Goal: Task Accomplishment & Management: Manage account settings

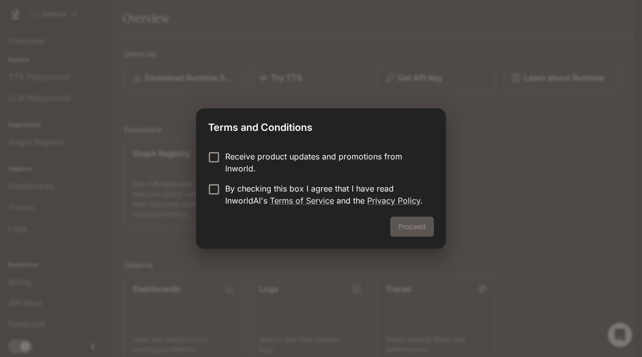
click at [305, 150] on p "Receive product updates and promotions from Inworld." at bounding box center [325, 162] width 201 height 24
click at [279, 189] on p "By checking this box I agree that I have read InworldAI's Terms of Service and …" at bounding box center [325, 194] width 201 height 24
click at [422, 232] on button "Proceed" at bounding box center [412, 227] width 44 height 20
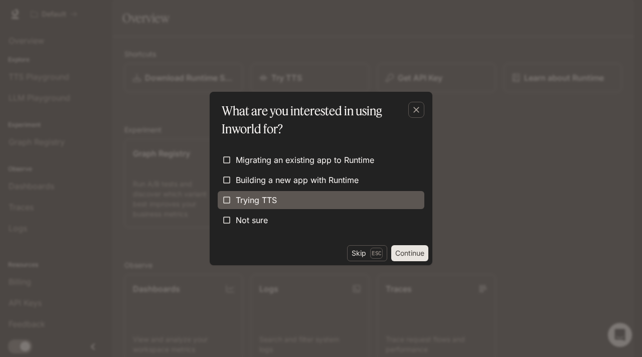
click at [309, 199] on label "Trying TTS" at bounding box center [321, 200] width 207 height 18
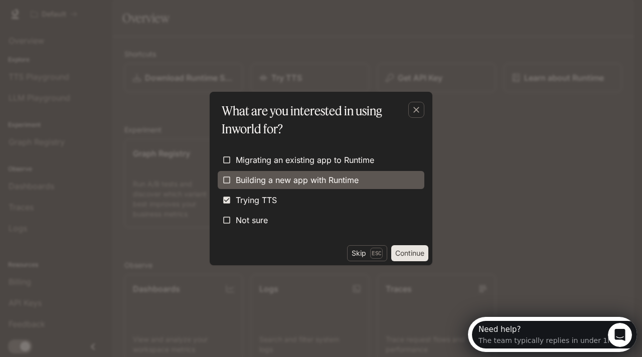
click at [319, 179] on span "Building a new app with Runtime" at bounding box center [297, 180] width 123 height 12
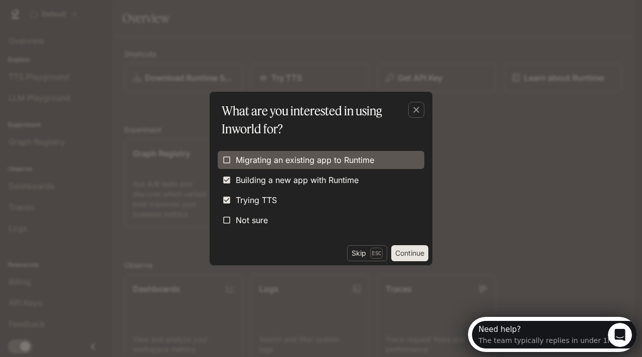
click at [340, 155] on span "Migrating an existing app to Runtime" at bounding box center [305, 160] width 138 height 12
click at [337, 159] on span "Migrating an existing app to Runtime" at bounding box center [305, 160] width 138 height 12
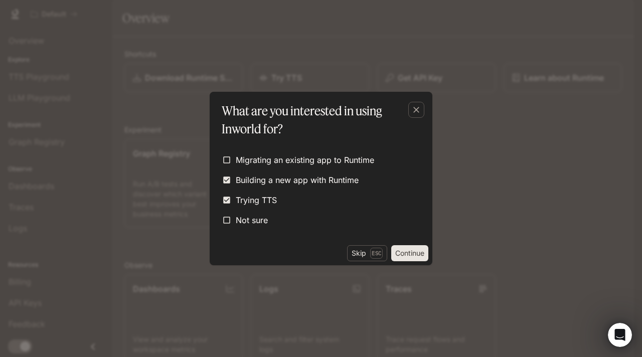
click at [413, 254] on button "Continue" at bounding box center [409, 253] width 37 height 16
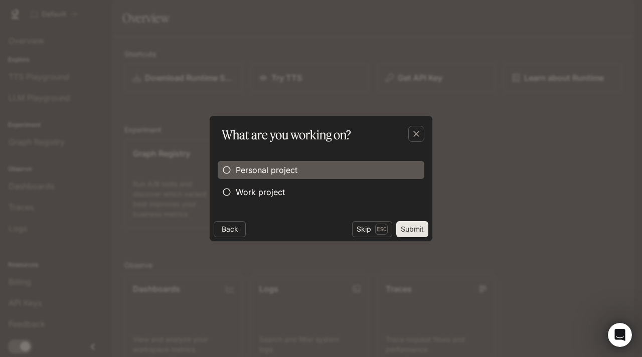
click at [266, 173] on span "Personal project" at bounding box center [267, 170] width 62 height 12
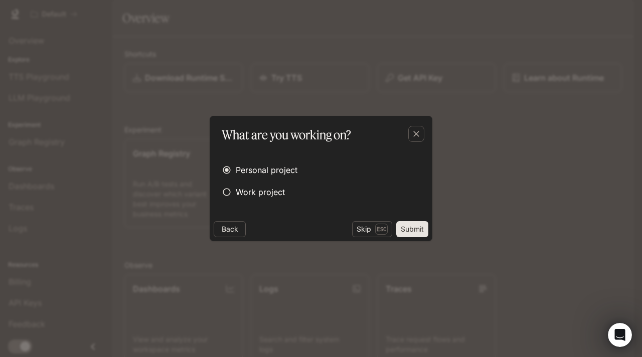
click at [406, 228] on button "Submit" at bounding box center [412, 229] width 32 height 16
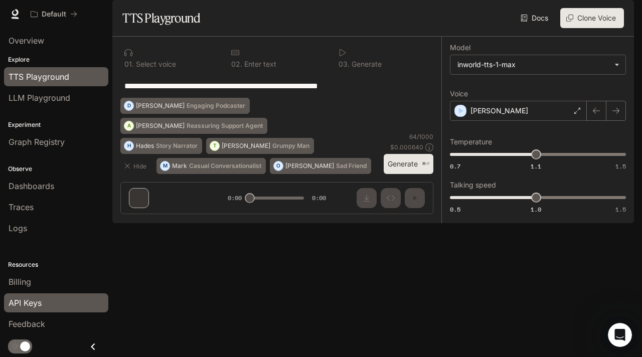
click at [42, 301] on div "API Keys" at bounding box center [56, 303] width 95 height 12
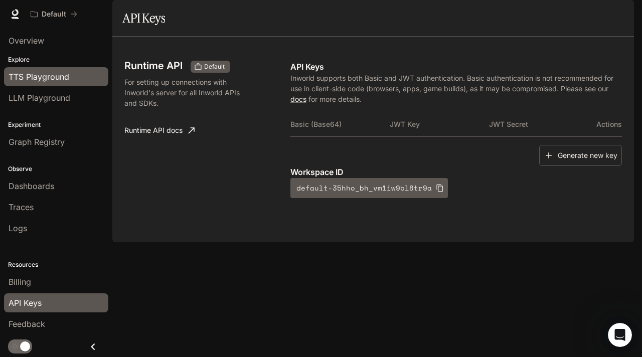
click at [29, 74] on span "TTS Playground" at bounding box center [39, 77] width 61 height 12
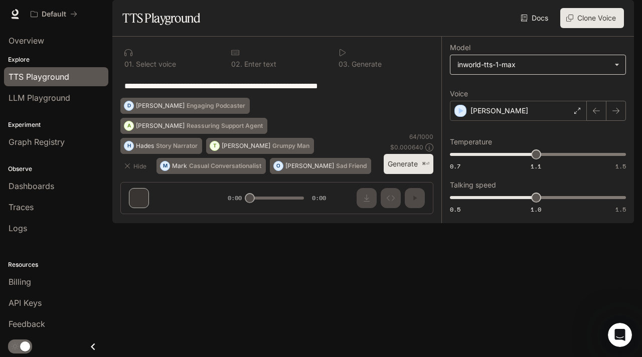
click at [551, 95] on body "**********" at bounding box center [321, 178] width 642 height 357
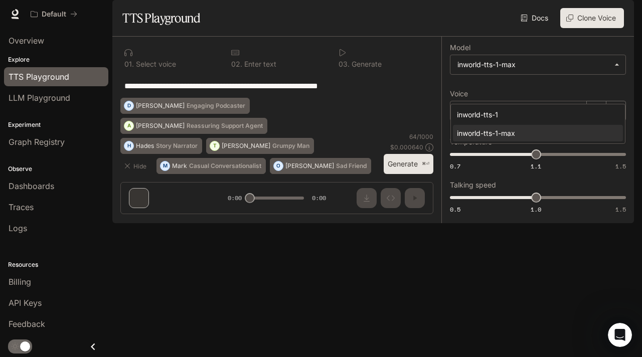
click at [487, 282] on div at bounding box center [321, 178] width 642 height 357
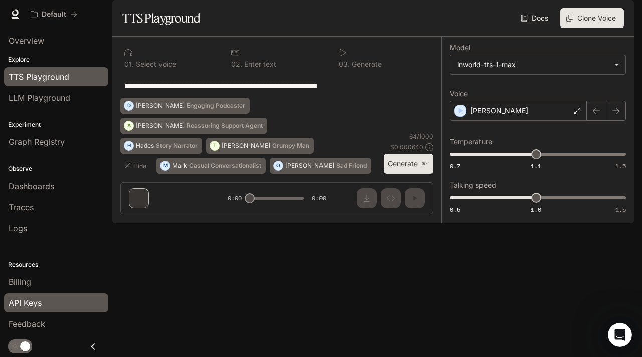
click at [31, 299] on span "API Keys" at bounding box center [25, 303] width 33 height 12
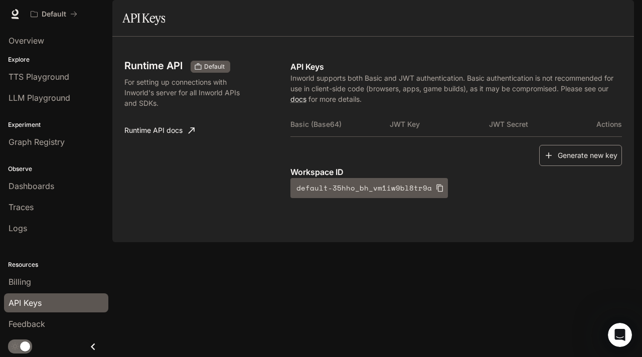
click at [564, 166] on button "Generate new key" at bounding box center [580, 156] width 83 height 22
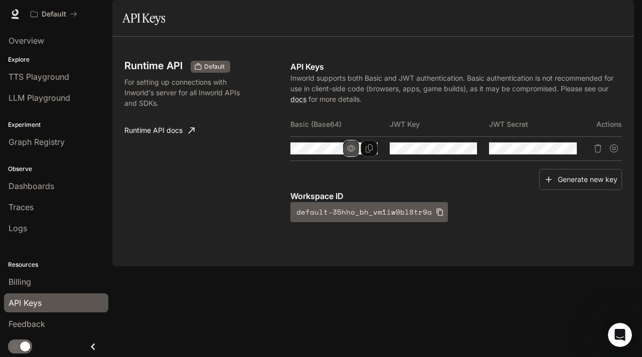
click at [347, 152] on icon "button" at bounding box center [351, 148] width 8 height 8
click at [455, 157] on button "button" at bounding box center [450, 148] width 17 height 17
click at [551, 152] on icon "button" at bounding box center [550, 148] width 8 height 8
click at [599, 152] on icon "Delete API key" at bounding box center [598, 148] width 8 height 8
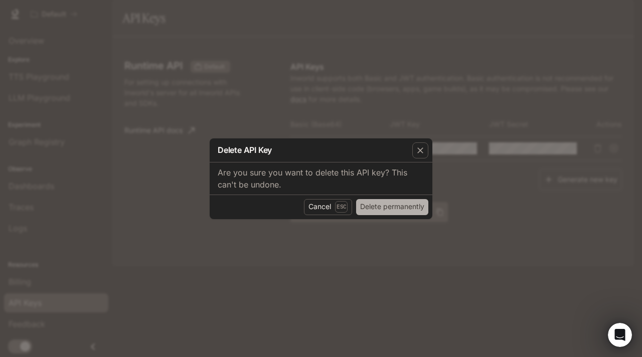
click at [377, 206] on button "Delete permanently" at bounding box center [392, 207] width 72 height 16
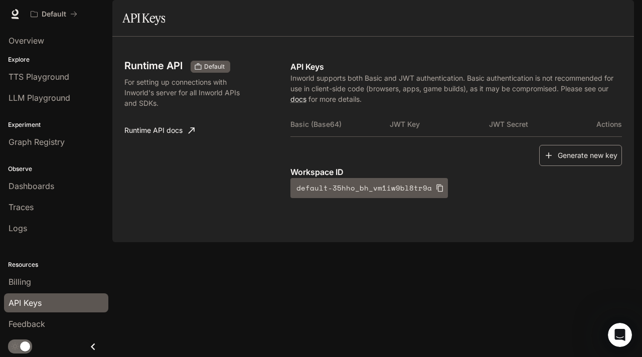
click at [556, 166] on button "Generate new key" at bounding box center [580, 156] width 83 height 22
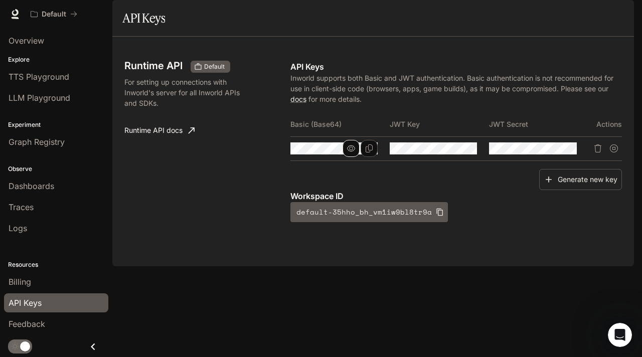
click at [353, 152] on icon "button" at bounding box center [351, 148] width 8 height 8
click at [372, 152] on icon "Copy Basic (Base64)" at bounding box center [369, 148] width 8 height 8
click at [347, 190] on div "Generate new key" at bounding box center [455, 180] width 331 height 22
click at [61, 78] on span "TTS Playground" at bounding box center [39, 77] width 61 height 12
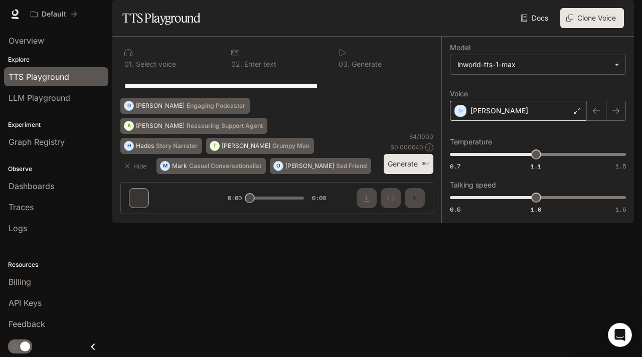
click at [575, 114] on icon at bounding box center [577, 111] width 6 height 6
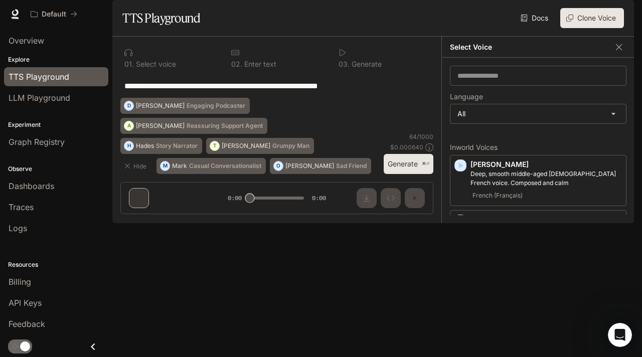
click at [531, 139] on body "**********" at bounding box center [321, 178] width 642 height 357
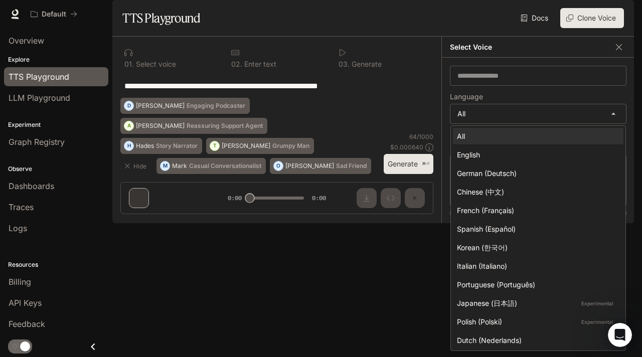
click at [413, 163] on div at bounding box center [321, 178] width 642 height 357
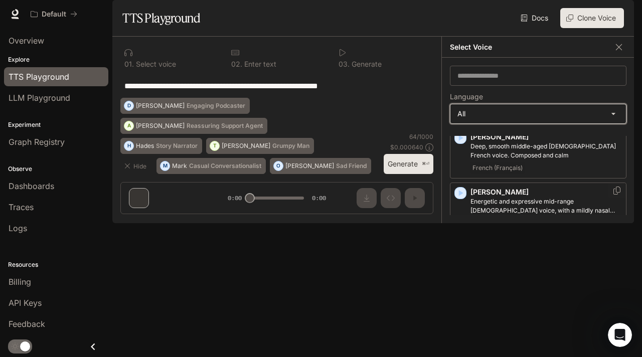
scroll to position [48, 0]
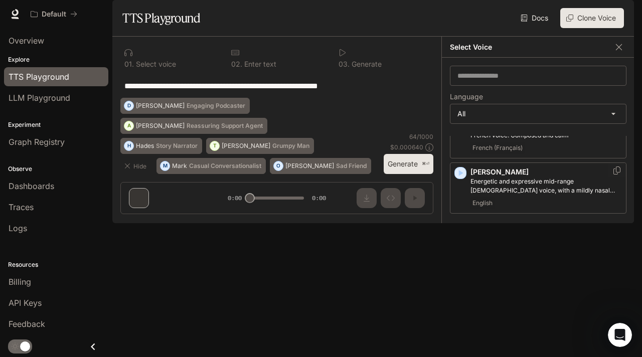
click at [474, 177] on p "[PERSON_NAME]" at bounding box center [545, 172] width 151 height 10
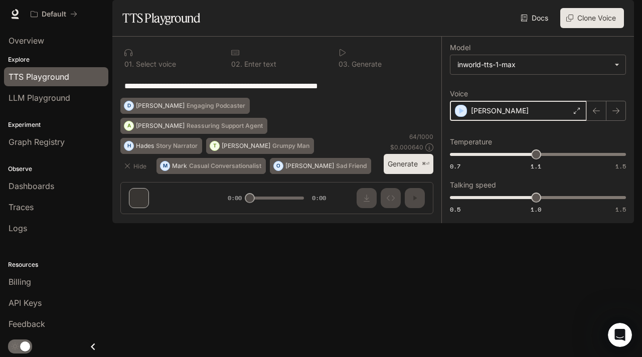
click at [459, 114] on icon "button" at bounding box center [461, 111] width 5 height 6
click at [458, 116] on icon "button" at bounding box center [461, 111] width 10 height 10
click at [510, 121] on div "[PERSON_NAME]" at bounding box center [518, 111] width 137 height 20
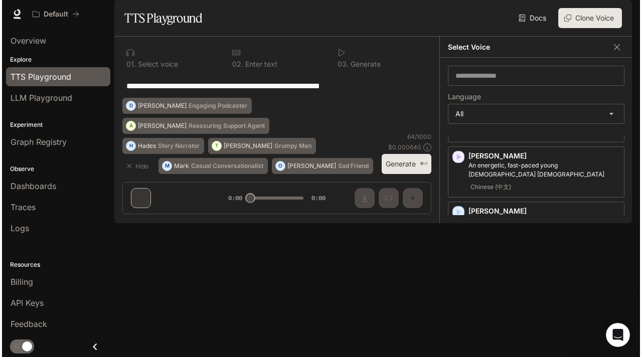
scroll to position [86, 0]
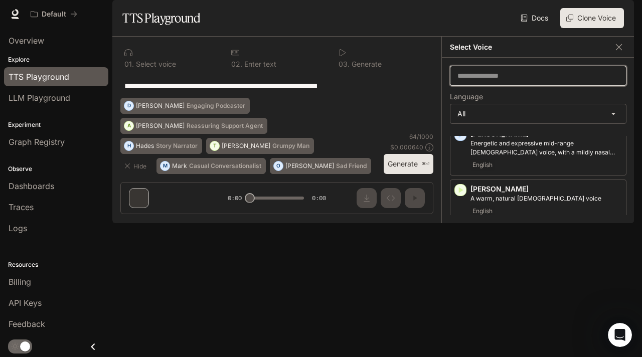
click at [531, 81] on input "text" at bounding box center [537, 76] width 175 height 10
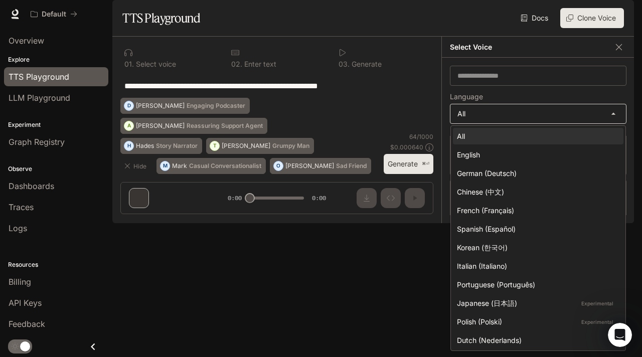
click at [511, 142] on body "**********" at bounding box center [321, 178] width 642 height 357
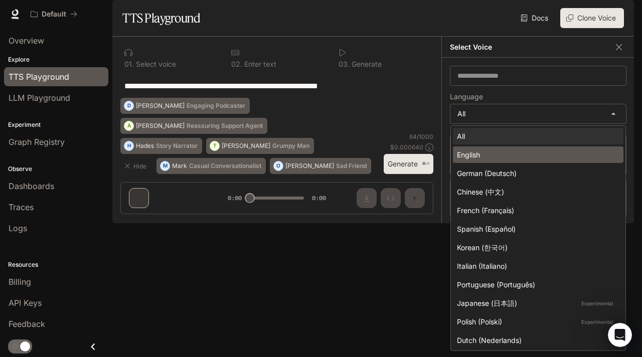
click at [496, 153] on div "English" at bounding box center [536, 154] width 158 height 11
type input "*****"
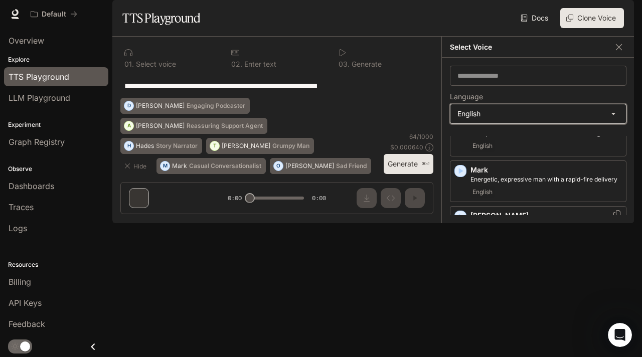
scroll to position [420, 0]
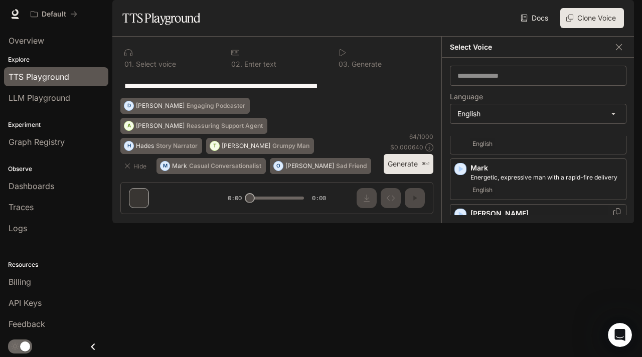
click at [512, 219] on p "[PERSON_NAME]" at bounding box center [545, 214] width 151 height 10
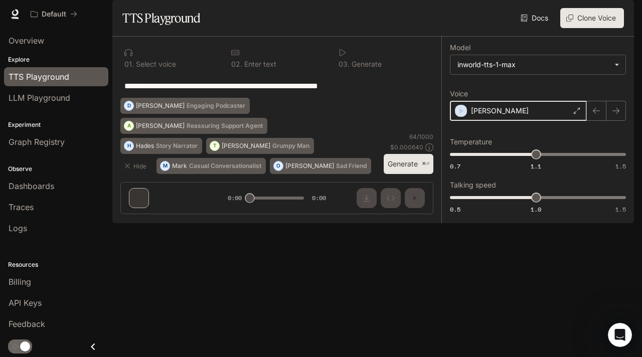
click at [462, 116] on icon "button" at bounding box center [461, 111] width 10 height 10
click at [521, 121] on div "[PERSON_NAME]" at bounding box center [518, 111] width 137 height 20
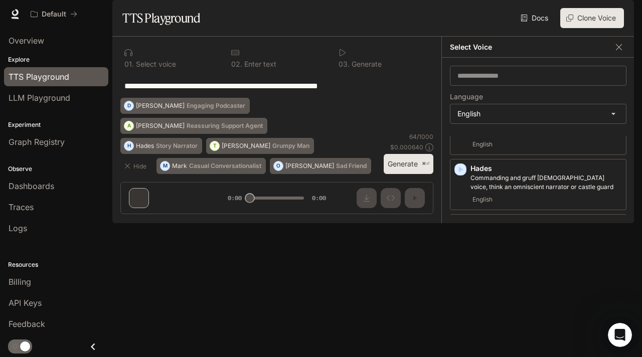
scroll to position [639, 0]
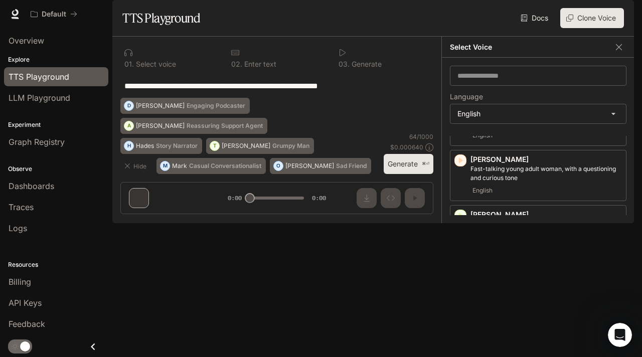
click at [459, 323] on icon "button" at bounding box center [461, 326] width 5 height 6
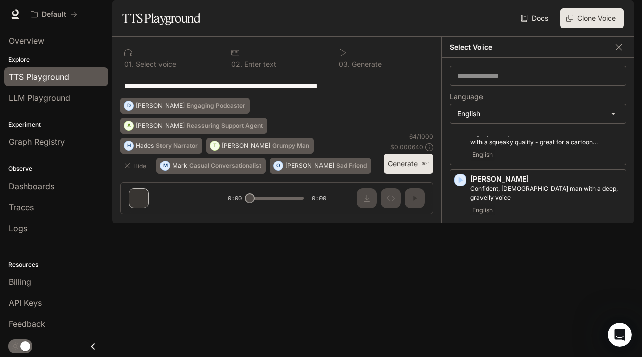
scroll to position [559, 0]
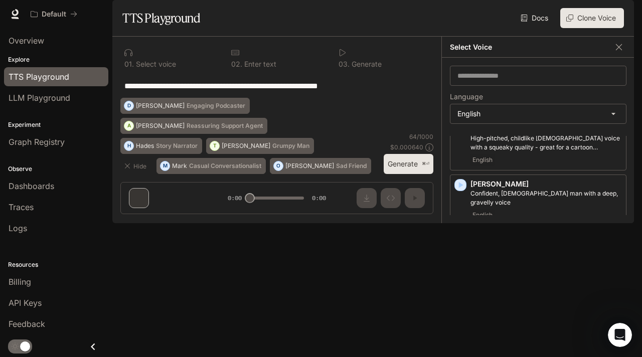
click at [460, 241] on icon "button" at bounding box center [461, 240] width 5 height 6
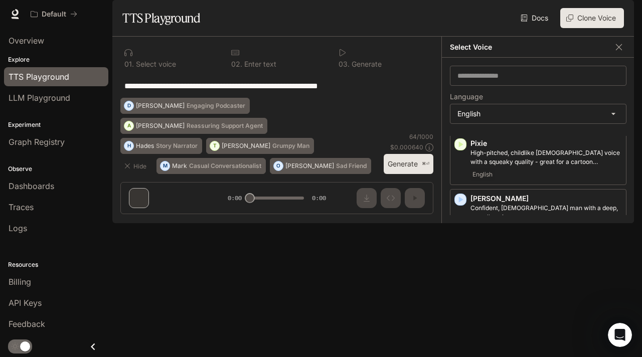
scroll to position [568, 0]
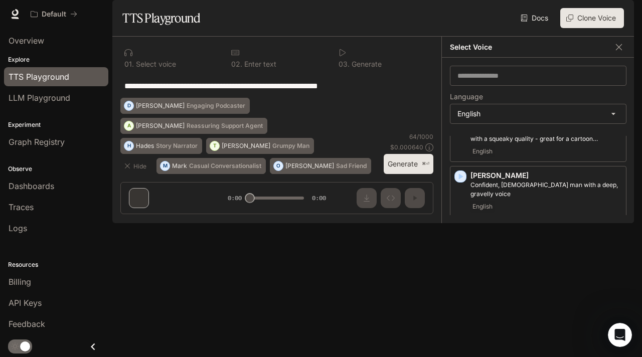
drag, startPoint x: 494, startPoint y: 234, endPoint x: 470, endPoint y: 234, distance: 24.1
click at [470, 233] on p "[PERSON_NAME]" at bounding box center [545, 231] width 151 height 10
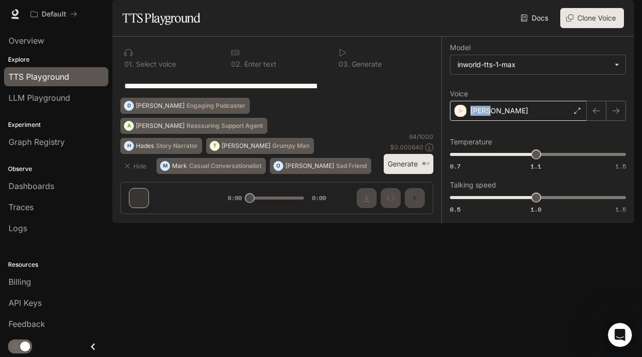
copy div "[PERSON_NAME]"
drag, startPoint x: 495, startPoint y: 137, endPoint x: 468, endPoint y: 137, distance: 27.6
click at [468, 121] on div "[PERSON_NAME]" at bounding box center [518, 111] width 137 height 20
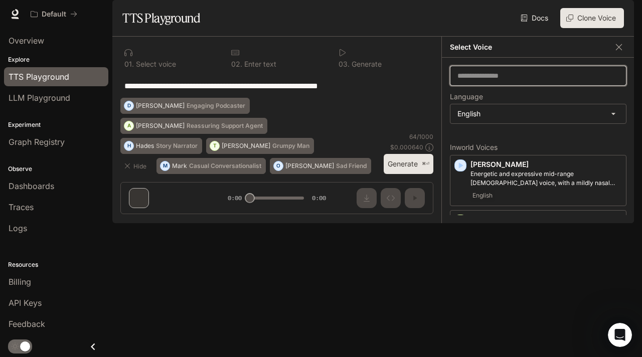
click at [546, 81] on input "text" at bounding box center [537, 76] width 175 height 10
paste input "*****"
type input "*****"
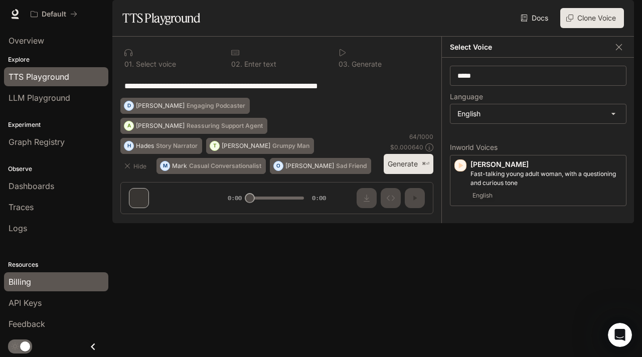
click at [30, 283] on span "Billing" at bounding box center [20, 282] width 23 height 12
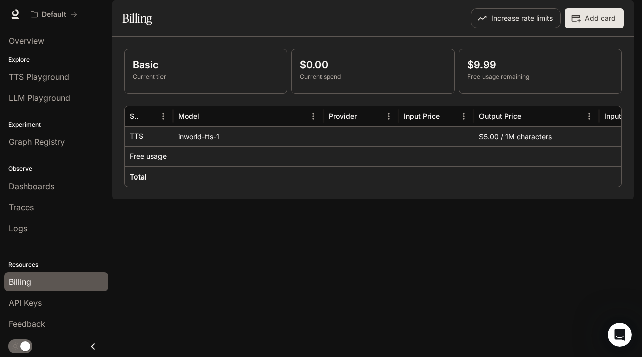
click at [481, 72] on p "$9.99" at bounding box center [540, 64] width 146 height 15
click at [438, 199] on div "Basic Current tier $0.00 Current spend $9.99 Free usage remaining Service Model…" at bounding box center [372, 118] width 521 height 162
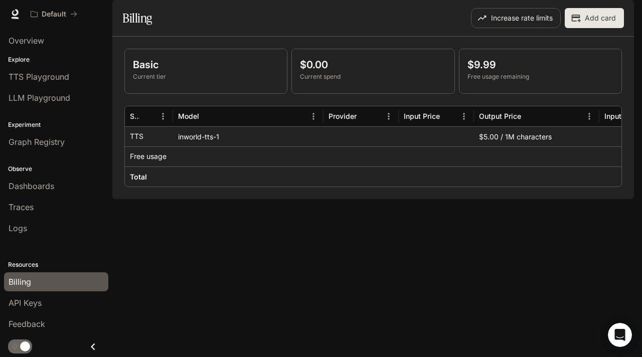
click at [180, 166] on div at bounding box center [248, 156] width 150 height 20
click at [333, 81] on p "Current spend" at bounding box center [373, 76] width 146 height 9
click at [75, 140] on div "Graph Registry" at bounding box center [56, 142] width 95 height 12
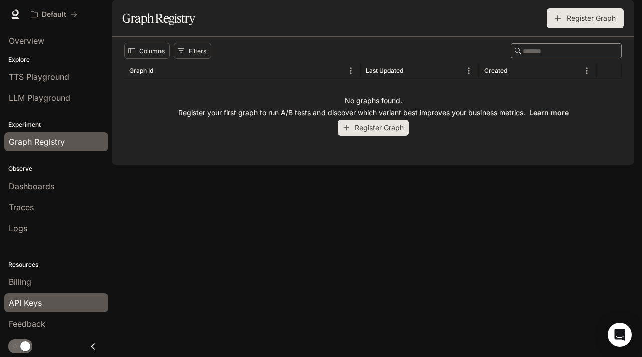
click at [41, 303] on span "API Keys" at bounding box center [25, 303] width 33 height 12
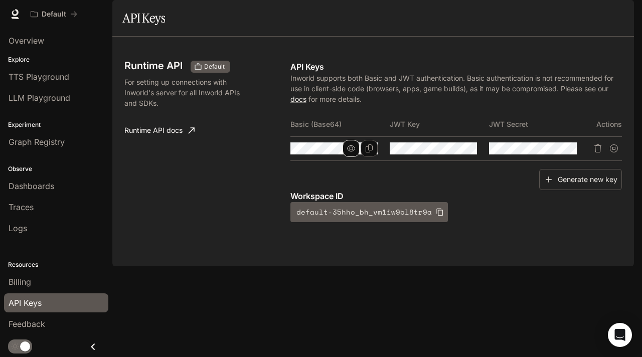
click at [354, 152] on icon "button" at bounding box center [351, 148] width 8 height 8
click at [371, 152] on icon "Copy Basic (Base64)" at bounding box center [369, 148] width 8 height 8
click at [464, 190] on div "Generate new key" at bounding box center [455, 180] width 331 height 22
click at [43, 77] on span "TTS Playground" at bounding box center [39, 77] width 61 height 12
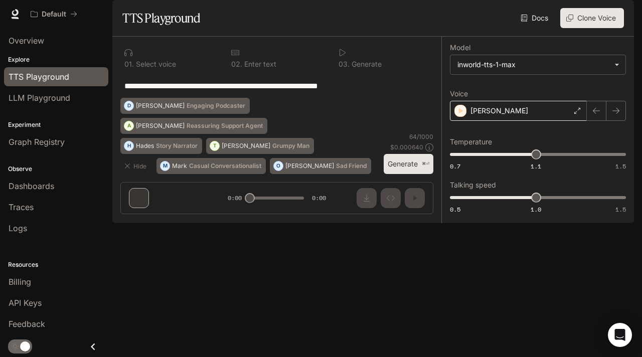
click at [493, 121] on div "[PERSON_NAME]" at bounding box center [518, 111] width 137 height 20
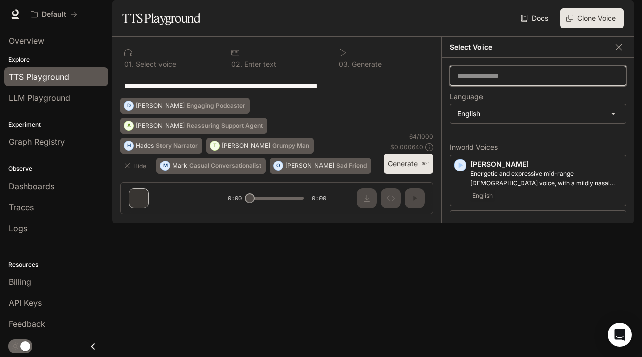
click at [476, 81] on input "text" at bounding box center [537, 76] width 175 height 10
type input "***"
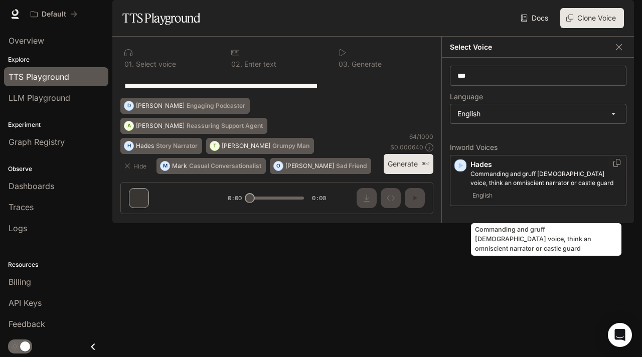
click at [570, 187] on p "Commanding and gruff [DEMOGRAPHIC_DATA] voice, think an omniscient narrator or …" at bounding box center [545, 178] width 151 height 18
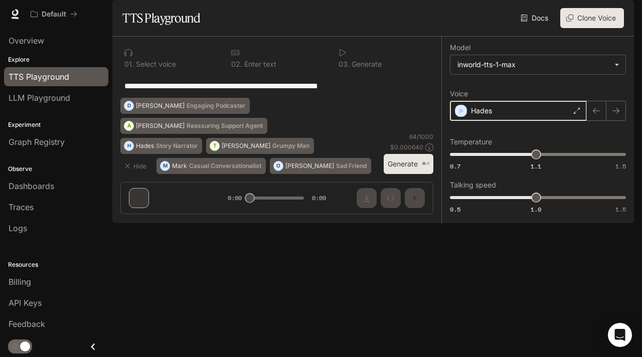
click at [463, 116] on icon "button" at bounding box center [461, 111] width 10 height 10
click at [460, 116] on icon "button" at bounding box center [461, 111] width 10 height 10
click at [505, 121] on div "Hades" at bounding box center [518, 111] width 137 height 20
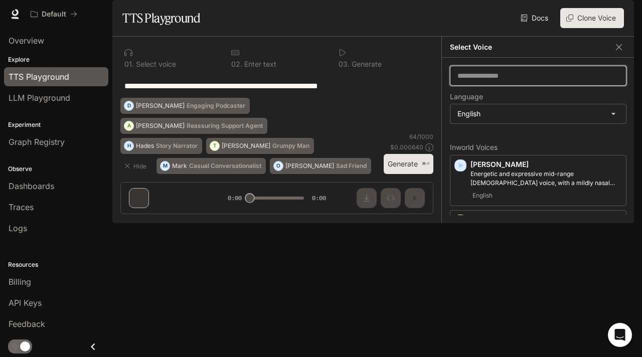
click at [516, 81] on input "text" at bounding box center [537, 76] width 175 height 10
type input "****"
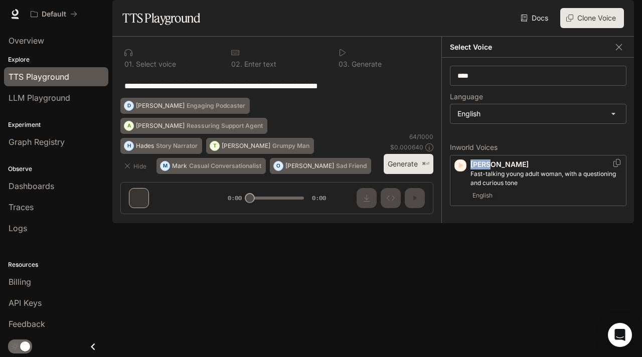
copy p "[PERSON_NAME]"
drag, startPoint x: 496, startPoint y: 193, endPoint x: 470, endPoint y: 193, distance: 26.1
click at [470, 169] on p "[PERSON_NAME]" at bounding box center [545, 164] width 151 height 10
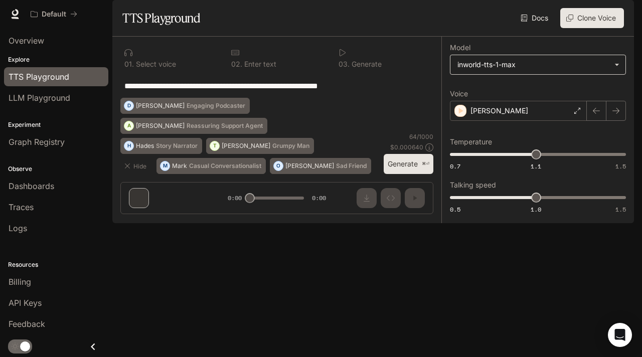
click at [611, 93] on body "**********" at bounding box center [321, 178] width 642 height 357
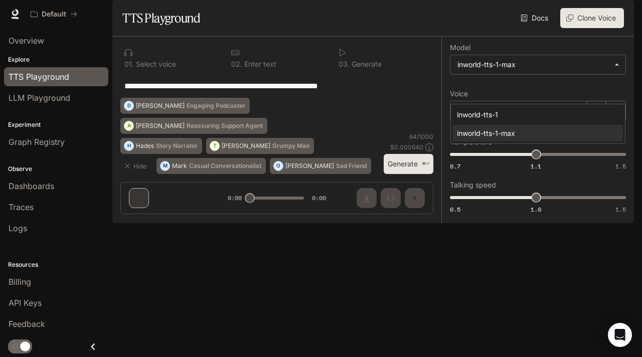
click at [384, 147] on div at bounding box center [321, 178] width 642 height 357
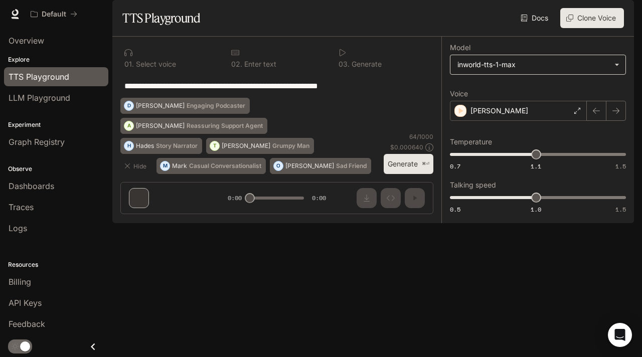
click at [509, 94] on body "**********" at bounding box center [321, 178] width 642 height 357
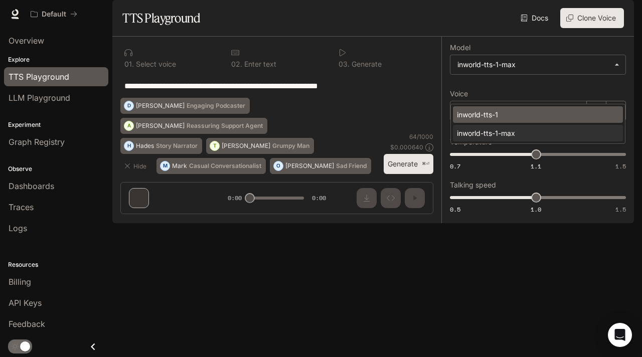
click at [498, 113] on div "inworld-tts-1" at bounding box center [536, 114] width 158 height 11
type input "**********"
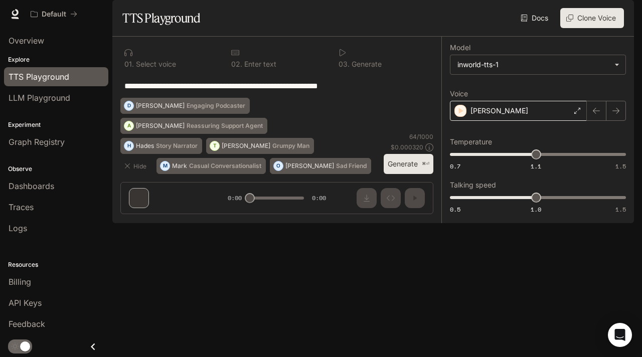
click at [575, 114] on icon at bounding box center [577, 111] width 6 height 6
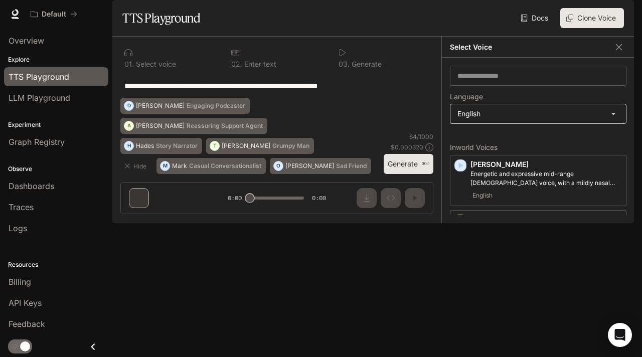
click at [480, 138] on body "**********" at bounding box center [321, 178] width 642 height 357
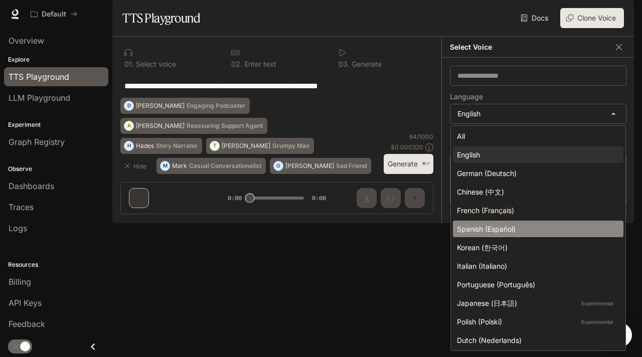
click at [514, 225] on div "Spanish (Español)" at bounding box center [536, 229] width 158 height 11
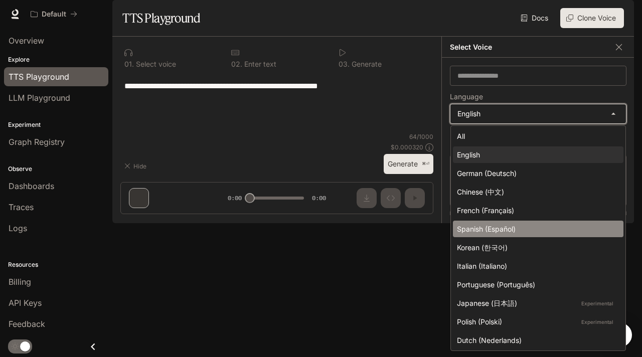
type input "*****"
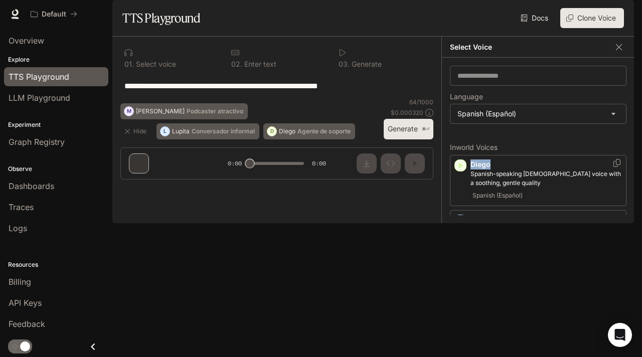
copy p "Diego"
drag, startPoint x: 497, startPoint y: 192, endPoint x: 470, endPoint y: 192, distance: 26.6
click at [470, 169] on p "Diego" at bounding box center [545, 164] width 151 height 10
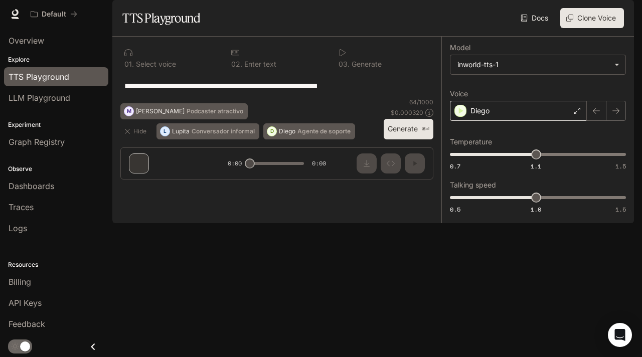
click at [504, 121] on div "Diego" at bounding box center [518, 111] width 137 height 20
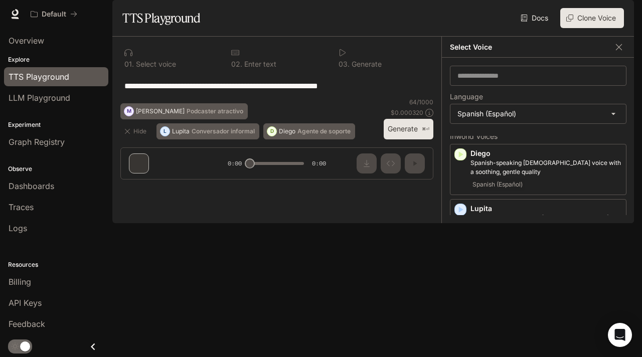
scroll to position [24, 0]
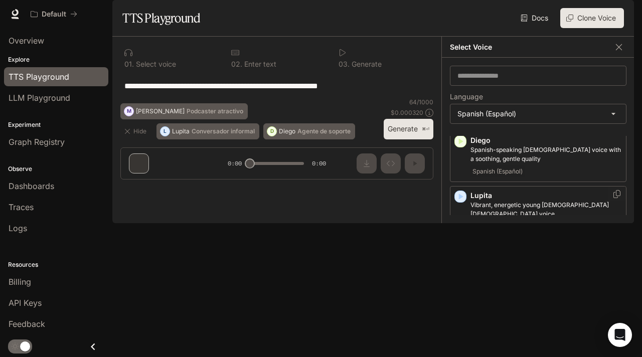
click at [460, 200] on icon "button" at bounding box center [461, 196] width 5 height 6
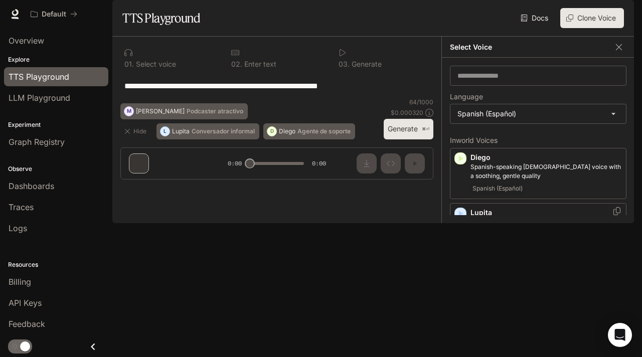
scroll to position [0, 0]
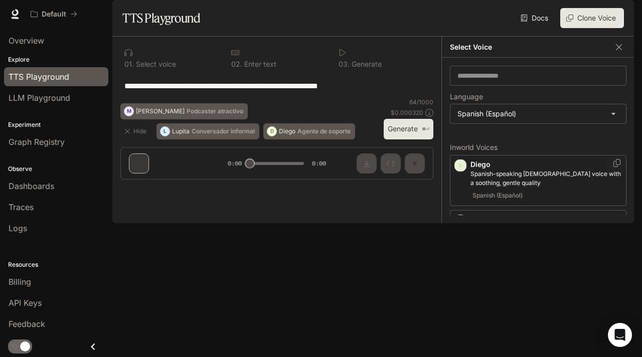
click at [461, 168] on icon "button" at bounding box center [461, 165] width 5 height 6
click at [462, 168] on icon "button" at bounding box center [461, 165] width 5 height 6
click at [459, 224] on icon "button" at bounding box center [461, 221] width 5 height 6
copy p "Lupita"
drag, startPoint x: 504, startPoint y: 249, endPoint x: 468, endPoint y: 250, distance: 36.6
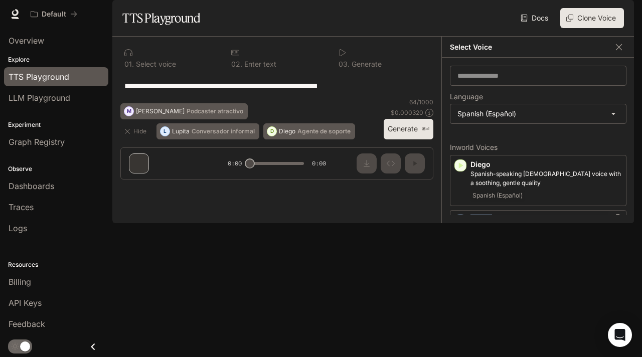
click at [468, 250] on div "Lupita Vibrant, energetic young Spanish-speaking female voice Spanish (Español)" at bounding box center [538, 235] width 176 height 51
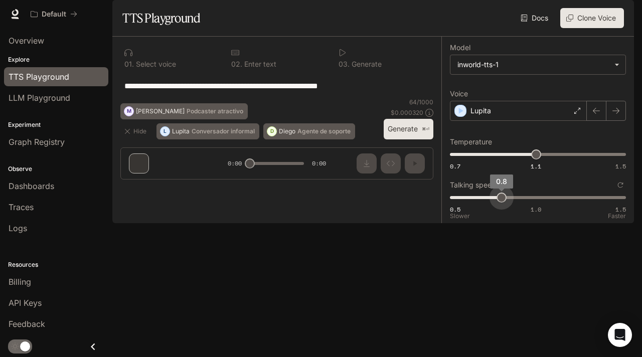
drag, startPoint x: 534, startPoint y: 229, endPoint x: 504, endPoint y: 230, distance: 30.1
click at [504, 203] on span "0.8" at bounding box center [501, 197] width 10 height 10
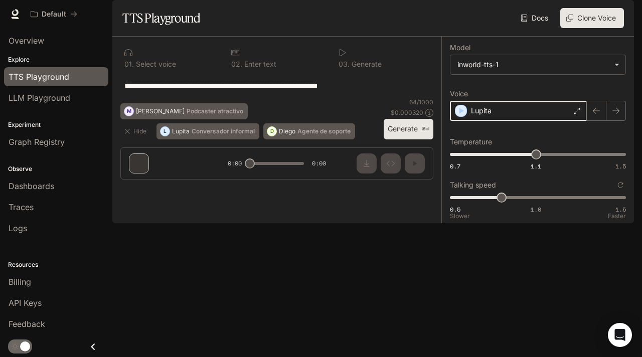
click at [463, 116] on icon "button" at bounding box center [461, 111] width 10 height 10
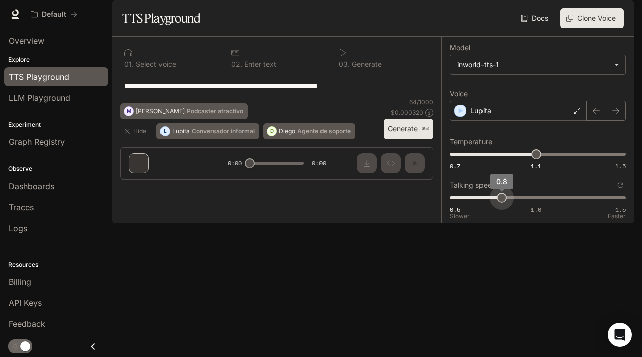
click at [500, 203] on span "0.8" at bounding box center [501, 197] width 10 height 10
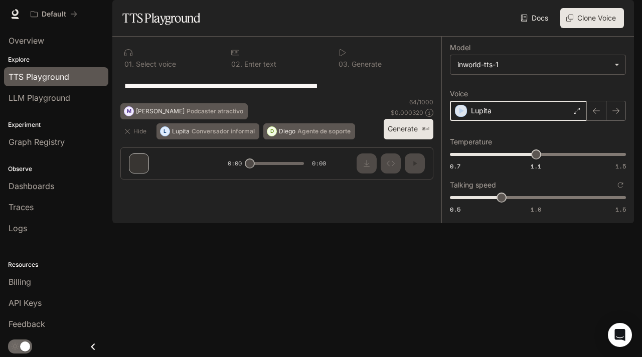
click at [462, 116] on icon "button" at bounding box center [461, 111] width 10 height 10
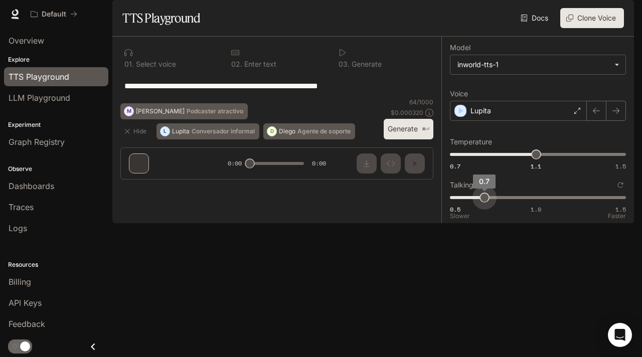
type input "***"
drag, startPoint x: 500, startPoint y: 228, endPoint x: 494, endPoint y: 228, distance: 6.0
click at [496, 203] on span "0.8" at bounding box center [501, 197] width 10 height 10
copy div "Lupita"
drag, startPoint x: 502, startPoint y: 136, endPoint x: 465, endPoint y: 142, distance: 38.0
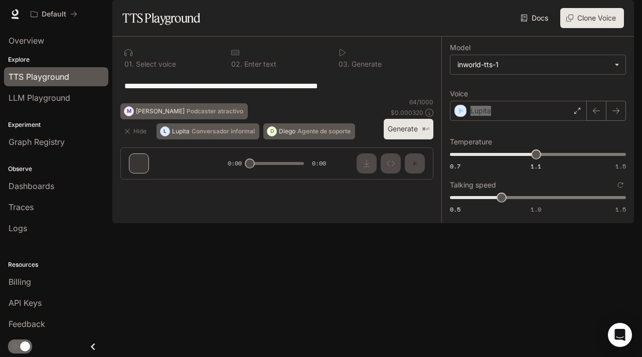
click at [465, 121] on div "Lupita" at bounding box center [518, 111] width 137 height 20
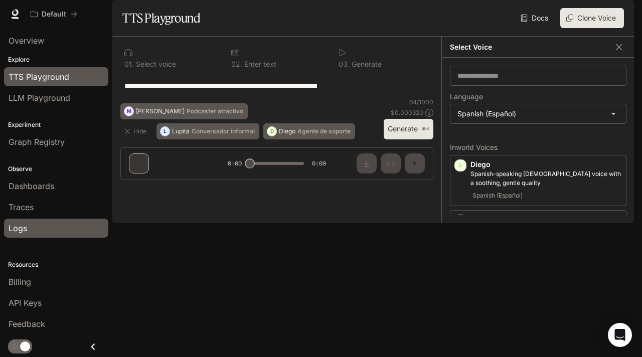
click at [45, 219] on link "Logs" at bounding box center [56, 228] width 104 height 19
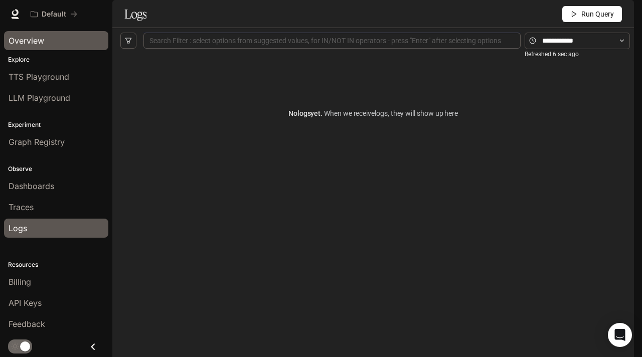
click at [43, 39] on span "Overview" at bounding box center [27, 41] width 36 height 12
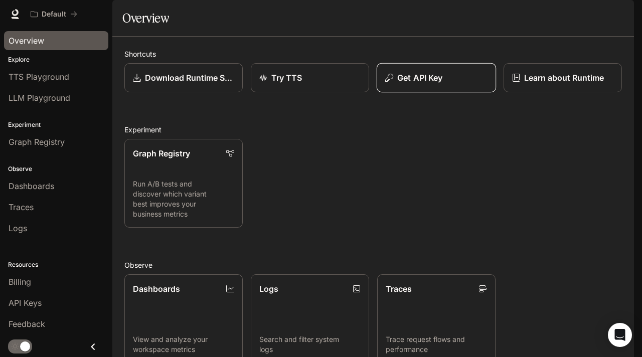
click at [408, 84] on p "Get API Key" at bounding box center [419, 78] width 45 height 12
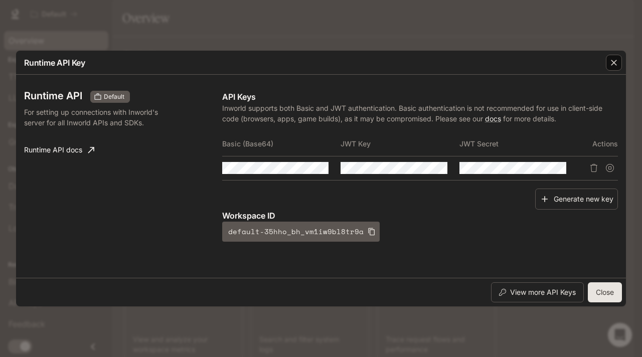
click at [616, 61] on icon "button" at bounding box center [614, 63] width 6 height 6
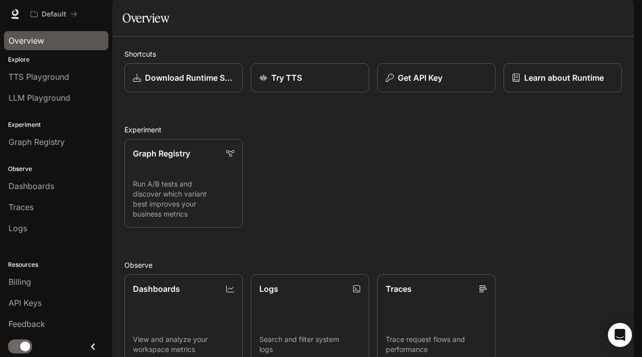
scroll to position [189, 0]
click at [570, 16] on span "Documentation" at bounding box center [573, 14] width 50 height 13
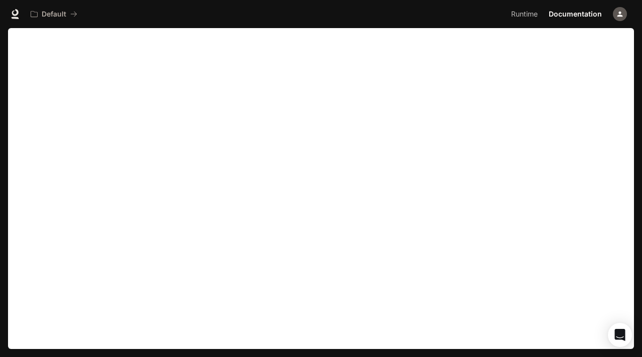
click at [139, 27] on div "Default Runtime Runtime Documentation Documentation" at bounding box center [321, 14] width 642 height 28
click at [533, 17] on span "Runtime" at bounding box center [524, 14] width 27 height 13
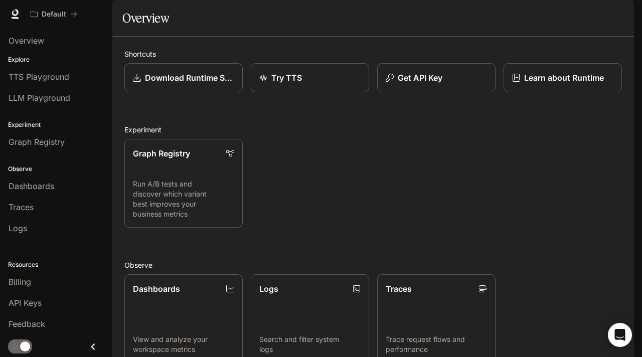
scroll to position [189, 0]
click at [60, 84] on link "TTS Playground" at bounding box center [56, 76] width 104 height 19
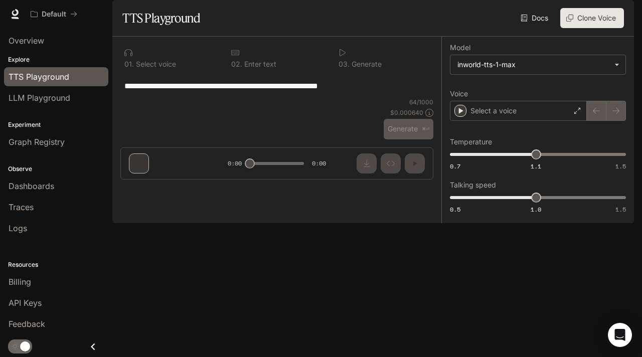
type input "**********"
type input "***"
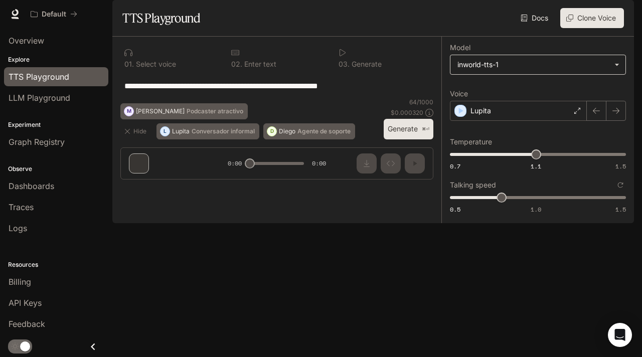
click at [505, 95] on body "**********" at bounding box center [321, 178] width 642 height 357
click at [397, 150] on div at bounding box center [321, 178] width 642 height 357
click at [484, 116] on p "Lupita" at bounding box center [480, 111] width 21 height 10
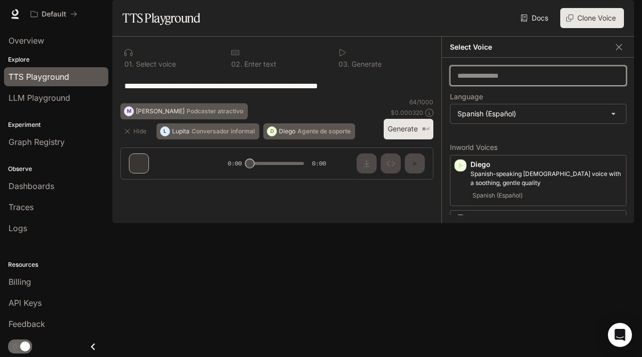
click at [510, 86] on div "​" at bounding box center [538, 76] width 176 height 20
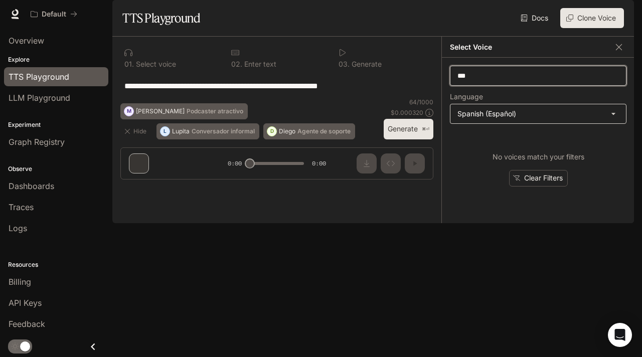
type input "***"
click at [531, 138] on body "**********" at bounding box center [321, 178] width 642 height 357
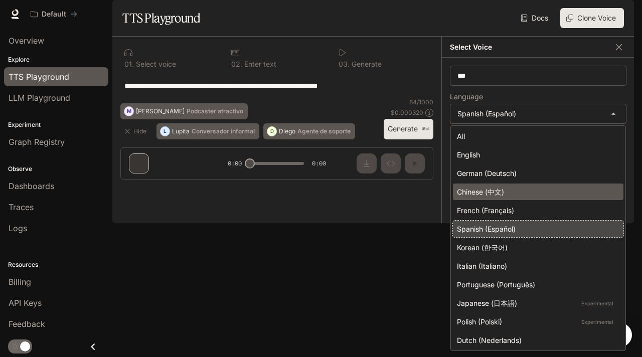
click at [503, 191] on div "Chinese (中文)" at bounding box center [536, 191] width 158 height 11
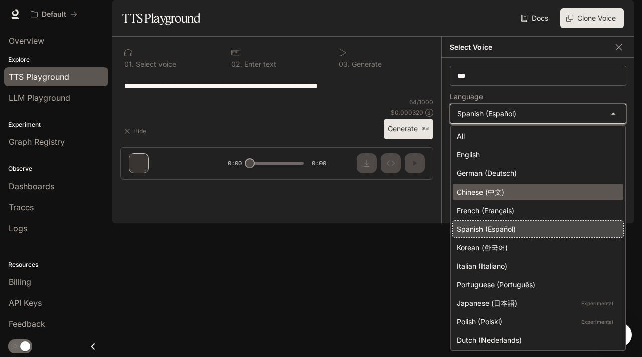
type input "*****"
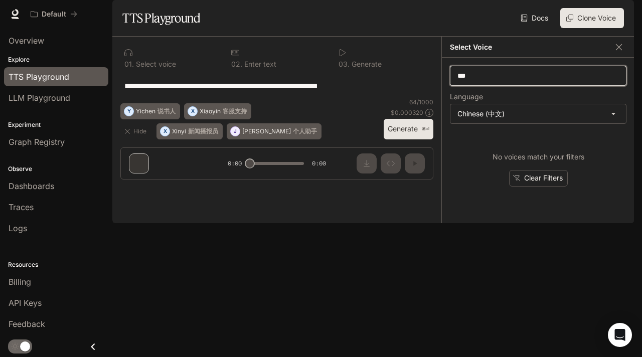
click at [503, 81] on input "***" at bounding box center [537, 76] width 175 height 10
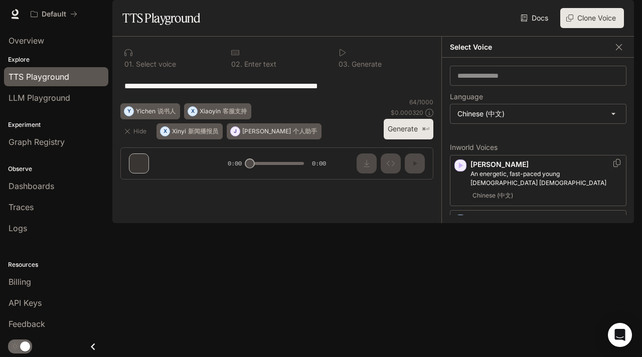
click at [462, 170] on icon "button" at bounding box center [460, 165] width 10 height 10
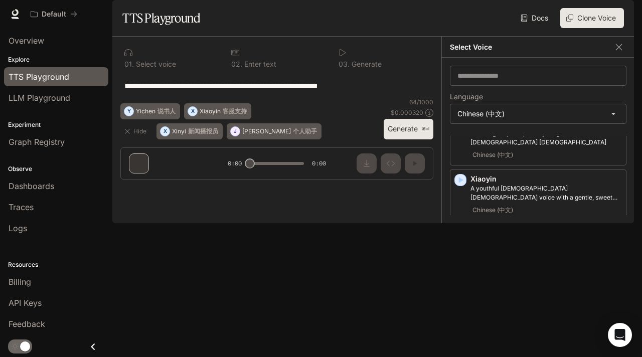
click at [457, 240] on icon "button" at bounding box center [460, 235] width 10 height 10
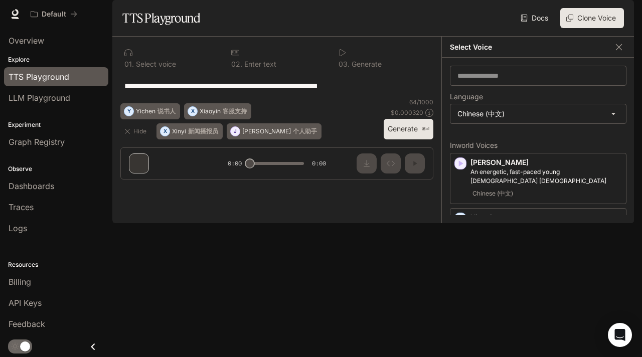
scroll to position [2, 0]
click at [463, 224] on icon "button" at bounding box center [460, 219] width 10 height 10
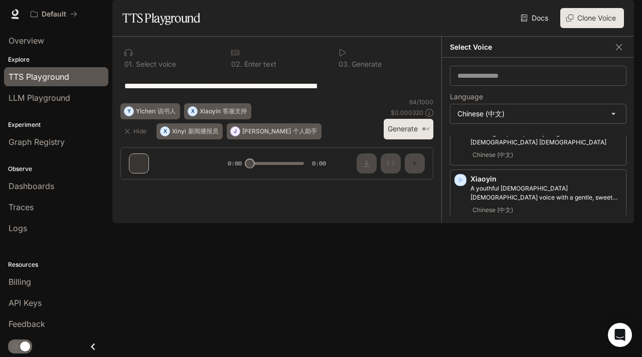
scroll to position [0, 0]
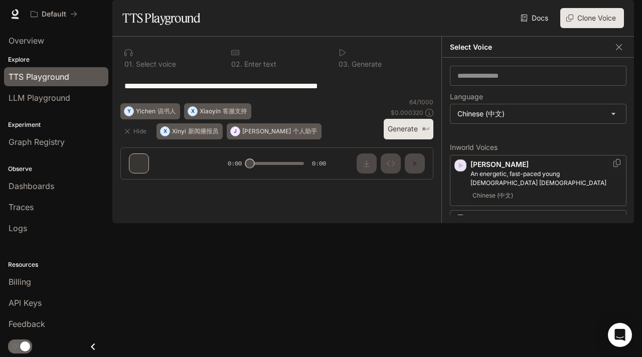
click at [459, 170] on icon "button" at bounding box center [460, 165] width 10 height 10
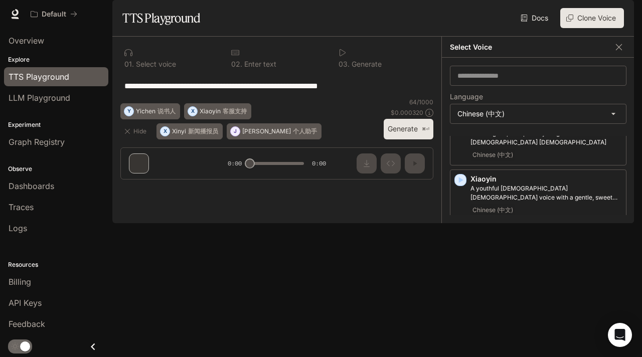
click at [462, 240] on icon "button" at bounding box center [460, 235] width 10 height 10
click at [459, 238] on icon "button" at bounding box center [461, 235] width 5 height 6
copy p "Xinyi"
drag, startPoint x: 491, startPoint y: 252, endPoint x: 471, endPoint y: 252, distance: 20.6
click at [471, 239] on p "Xinyi" at bounding box center [545, 234] width 151 height 10
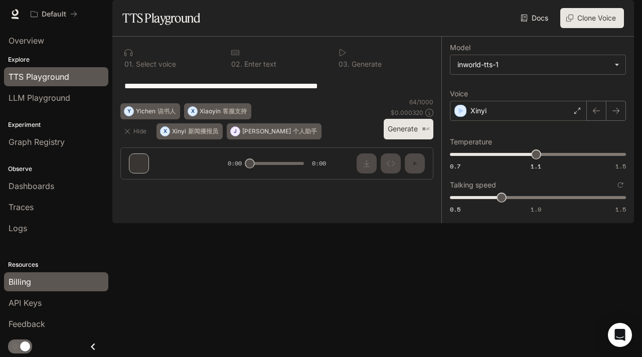
click at [25, 279] on span "Billing" at bounding box center [20, 282] width 23 height 12
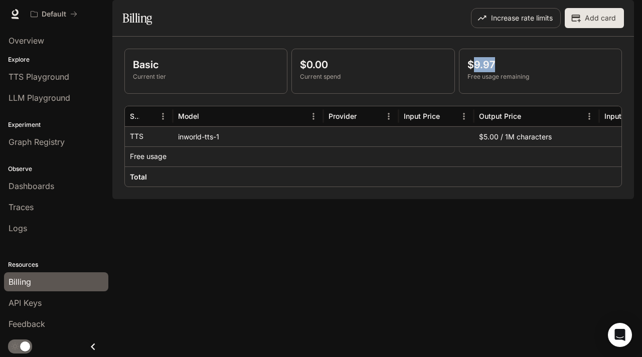
drag, startPoint x: 474, startPoint y: 94, endPoint x: 495, endPoint y: 94, distance: 20.6
click at [495, 72] on p "$9.97" at bounding box center [540, 64] width 146 height 15
click at [489, 72] on p "$9.97" at bounding box center [540, 64] width 146 height 15
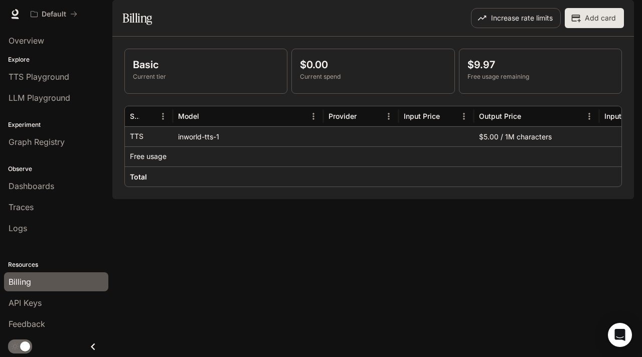
click at [436, 199] on div "Basic Current tier $0.00 Current spend $9.97 Free usage remaining Service Model…" at bounding box center [372, 118] width 521 height 162
click at [594, 28] on button "Add card" at bounding box center [593, 18] width 59 height 20
click at [597, 28] on button "Add card" at bounding box center [593, 18] width 59 height 20
click at [505, 28] on button "Increase rate limits" at bounding box center [516, 18] width 90 height 20
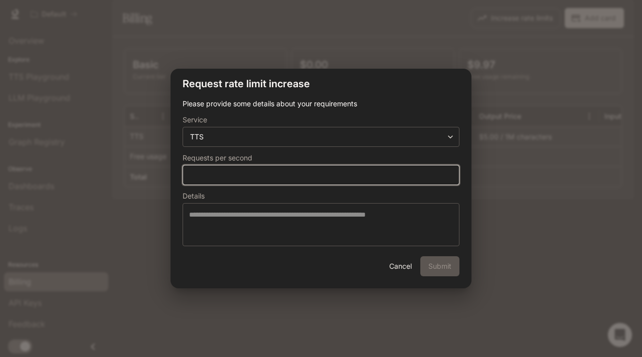
click at [283, 175] on input "*" at bounding box center [321, 175] width 276 height 10
click at [448, 172] on input "*" at bounding box center [321, 175] width 276 height 10
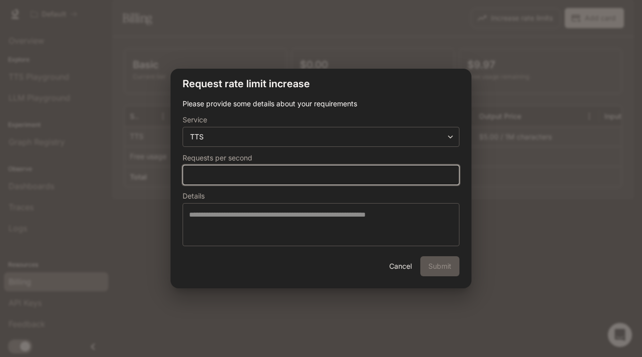
click at [448, 172] on input "*" at bounding box center [321, 175] width 276 height 10
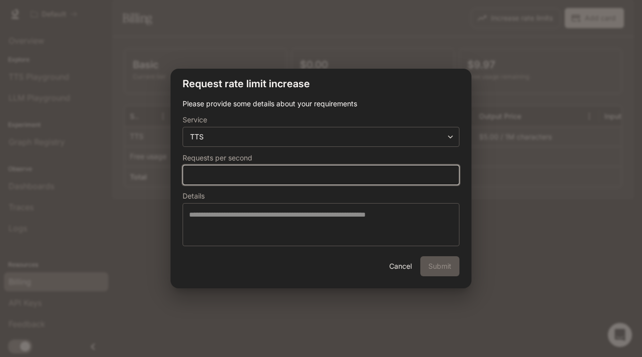
click at [448, 172] on input "**" at bounding box center [321, 175] width 276 height 10
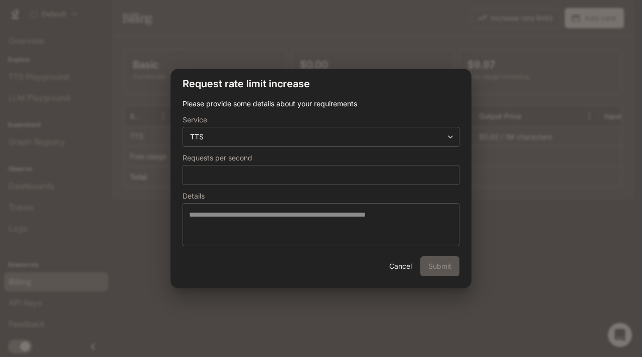
click at [394, 201] on label "Details" at bounding box center [320, 198] width 277 height 10
click at [356, 304] on div "**********" at bounding box center [321, 178] width 642 height 357
type input "*"
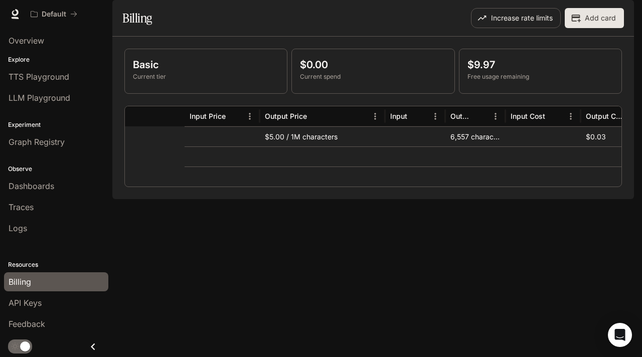
scroll to position [0, 324]
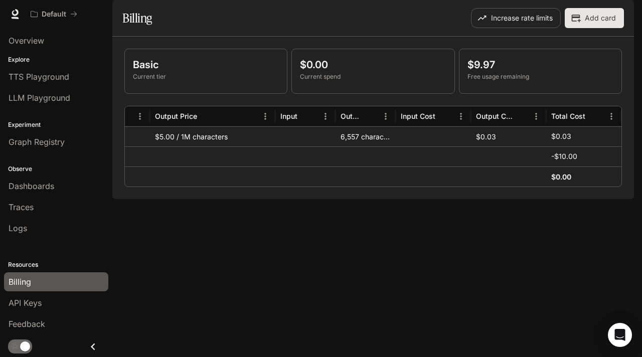
click at [354, 146] on div "6,557 characters" at bounding box center [365, 136] width 60 height 20
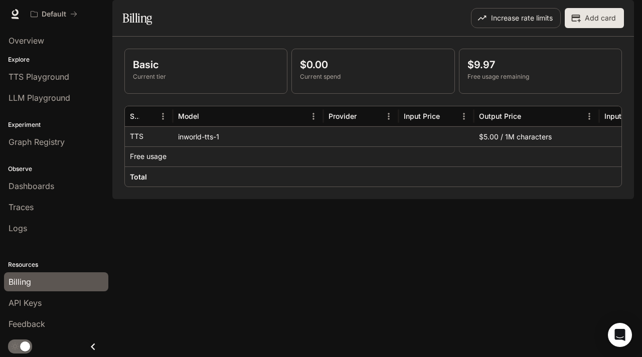
click at [354, 146] on div at bounding box center [360, 136] width 75 height 20
click at [205, 146] on div "inworld-tts-1" at bounding box center [248, 136] width 150 height 20
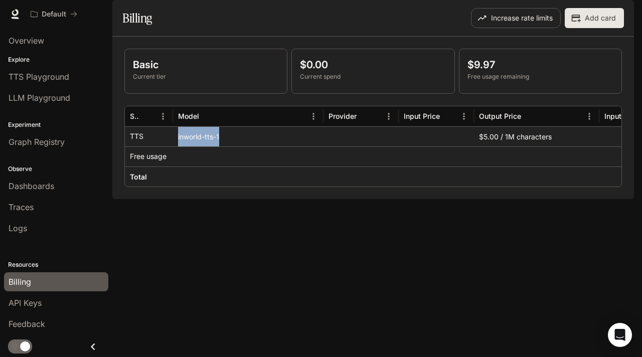
click at [205, 146] on div "inworld-tts-1" at bounding box center [248, 136] width 150 height 20
click at [244, 146] on div "inworld-tts-1" at bounding box center [248, 136] width 150 height 20
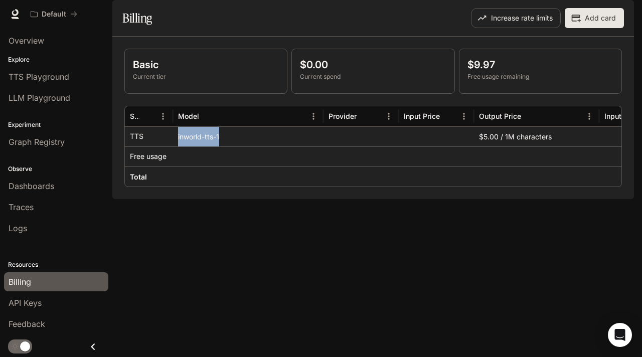
click at [214, 146] on div "inworld-tts-1" at bounding box center [248, 136] width 150 height 20
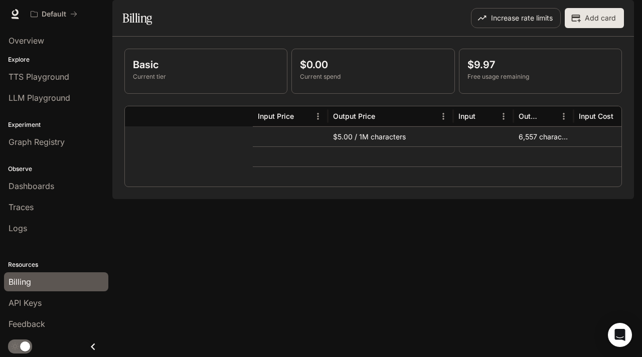
scroll to position [0, 324]
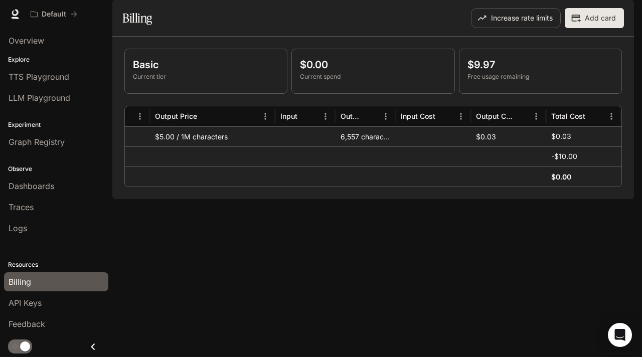
click at [358, 146] on div "6,557 characters" at bounding box center [365, 136] width 60 height 20
click at [487, 146] on div "$0.03" at bounding box center [508, 136] width 75 height 20
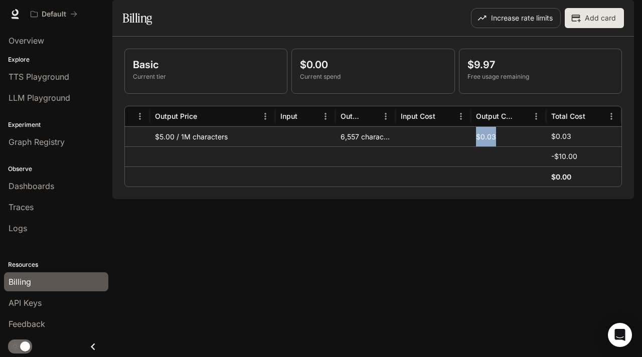
click at [487, 146] on div "$0.03" at bounding box center [508, 136] width 75 height 20
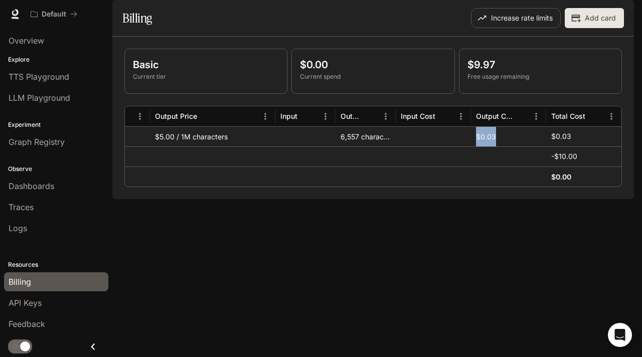
click at [504, 146] on div "$0.03" at bounding box center [508, 136] width 75 height 20
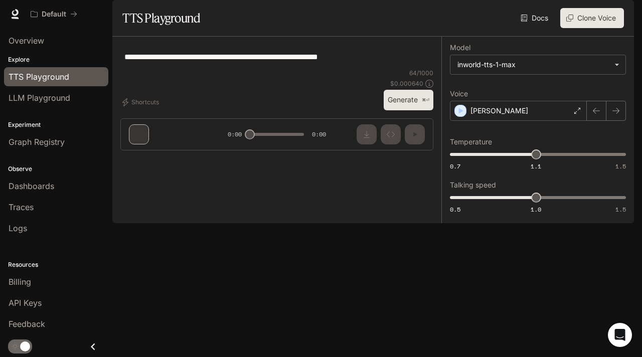
type input "**********"
type input "***"
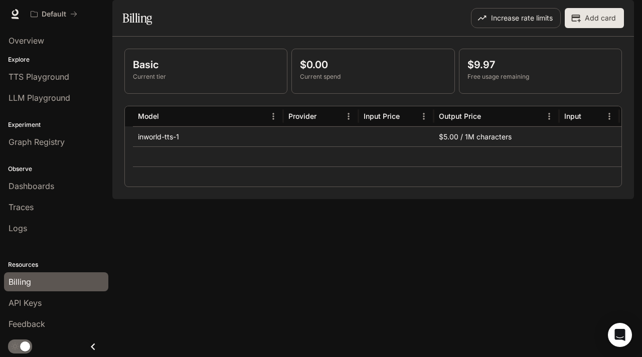
scroll to position [0, 324]
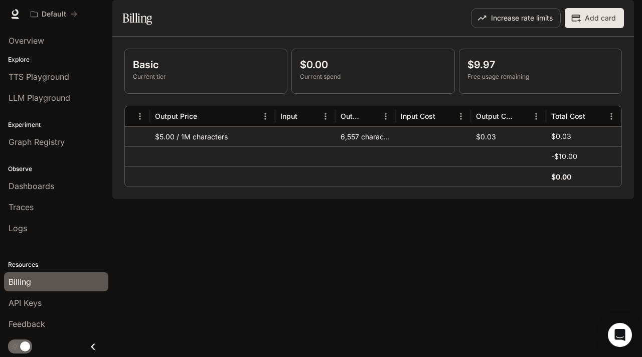
click at [351, 146] on div "6,557 characters" at bounding box center [365, 136] width 60 height 20
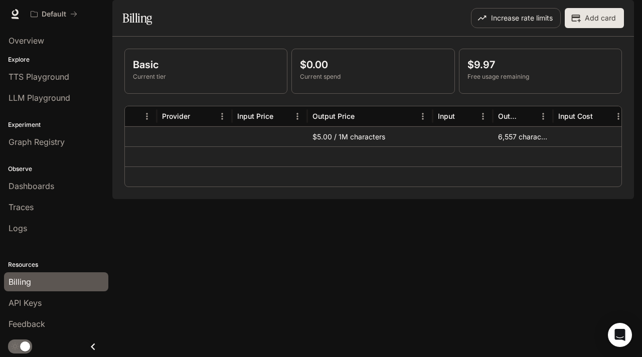
scroll to position [0, 0]
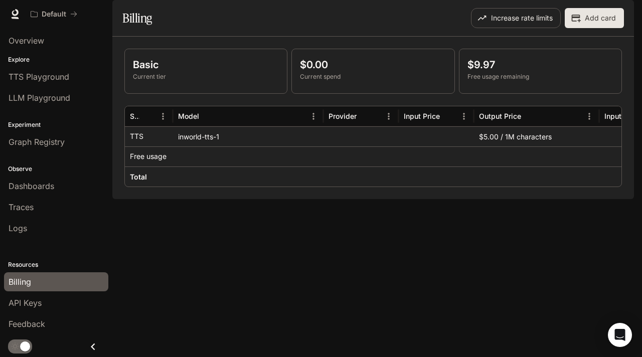
click at [170, 146] on div "TTS" at bounding box center [149, 136] width 48 height 20
click at [198, 146] on div "inworld-tts-1" at bounding box center [248, 136] width 150 height 20
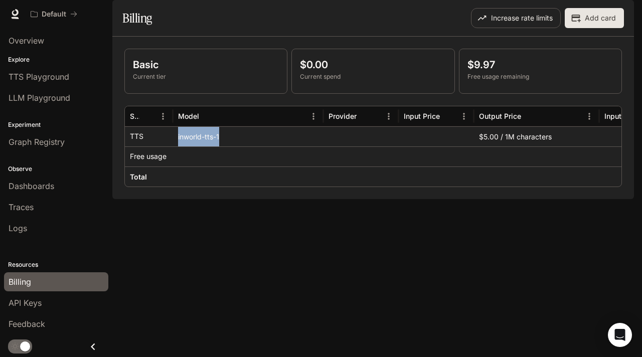
click at [198, 146] on div "inworld-tts-1" at bounding box center [248, 136] width 150 height 20
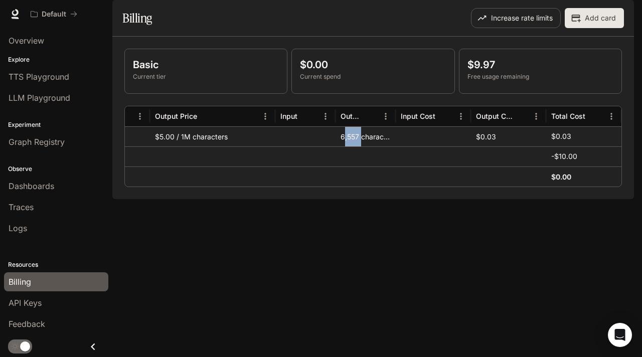
drag, startPoint x: 343, startPoint y: 163, endPoint x: 362, endPoint y: 163, distance: 19.0
click at [362, 146] on div "6,557 characters" at bounding box center [365, 136] width 60 height 20
drag, startPoint x: 341, startPoint y: 164, endPoint x: 358, endPoint y: 164, distance: 17.0
click at [358, 146] on div "6,557 characters" at bounding box center [365, 136] width 60 height 20
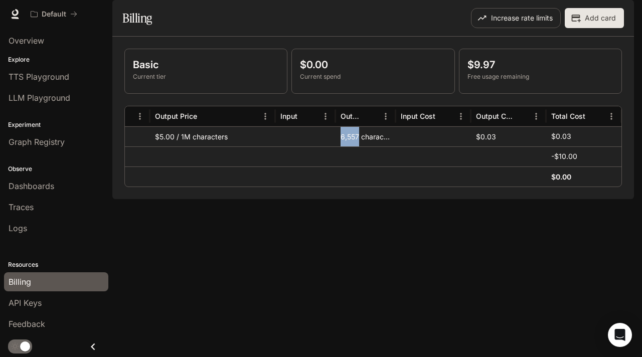
click at [358, 146] on div "6,557 characters" at bounding box center [365, 136] width 60 height 20
drag, startPoint x: 342, startPoint y: 165, endPoint x: 359, endPoint y: 164, distance: 17.1
click at [359, 146] on div "6,557 characters" at bounding box center [365, 136] width 60 height 20
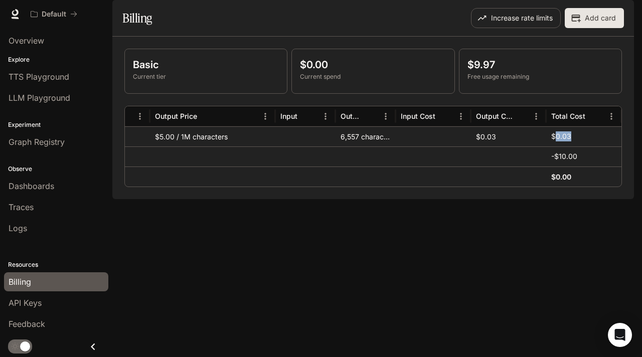
drag, startPoint x: 556, startPoint y: 163, endPoint x: 574, endPoint y: 162, distance: 18.1
click at [574, 146] on div "$0.03" at bounding box center [583, 137] width 65 height 20
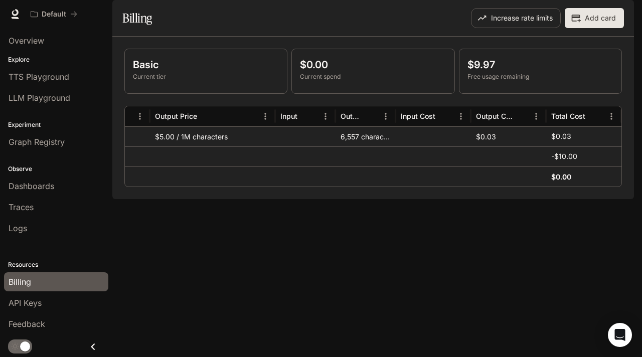
click at [574, 146] on div "$0.03" at bounding box center [583, 137] width 65 height 20
click at [564, 141] on p "$0.03" at bounding box center [561, 136] width 20 height 10
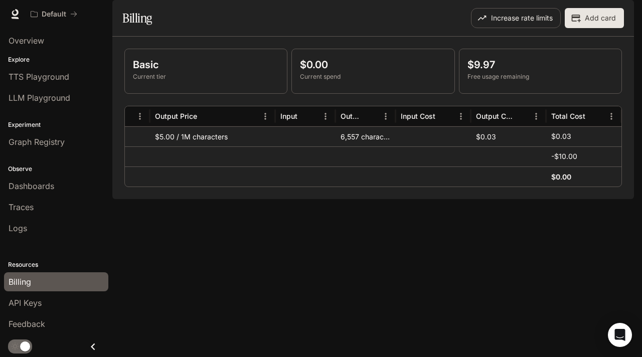
click at [564, 141] on p "$0.03" at bounding box center [561, 136] width 20 height 10
click at [354, 146] on div "6,557 characters" at bounding box center [365, 136] width 60 height 20
copy div "6,557"
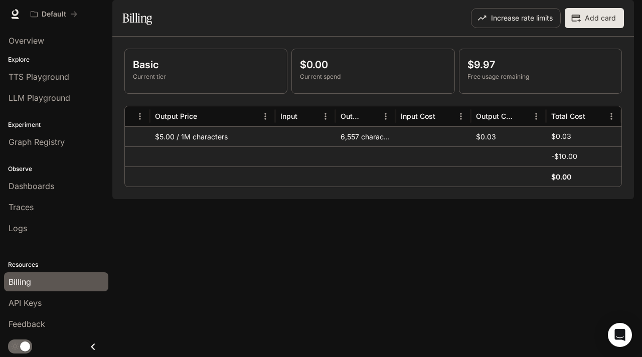
click at [313, 199] on div "Basic Current tier $0.00 Current spend $9.97 Free usage remaining Provider Inpu…" at bounding box center [372, 118] width 521 height 162
drag, startPoint x: 341, startPoint y: 165, endPoint x: 358, endPoint y: 164, distance: 17.6
click at [358, 146] on div "6,557 characters" at bounding box center [365, 136] width 60 height 20
copy div "6,557"
click at [369, 146] on div "6,557 characters" at bounding box center [365, 136] width 60 height 20
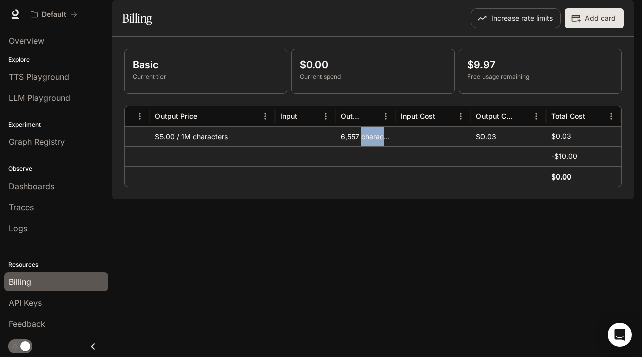
click at [369, 146] on div "6,557 characters" at bounding box center [365, 136] width 60 height 20
click at [344, 146] on div "6,557 characters" at bounding box center [365, 136] width 60 height 20
drag, startPoint x: 479, startPoint y: 166, endPoint x: 502, endPoint y: 166, distance: 23.1
click at [502, 146] on div "$0.03" at bounding box center [508, 136] width 75 height 20
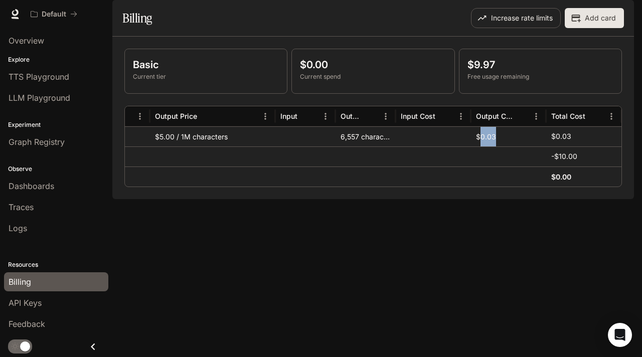
click at [502, 146] on div "$0.03" at bounding box center [508, 136] width 75 height 20
drag, startPoint x: 341, startPoint y: 165, endPoint x: 364, endPoint y: 164, distance: 23.1
click at [364, 146] on div "6,557 characters" at bounding box center [365, 136] width 60 height 20
drag, startPoint x: 477, startPoint y: 165, endPoint x: 500, endPoint y: 164, distance: 23.1
click at [500, 146] on div "$0.03" at bounding box center [508, 136] width 75 height 20
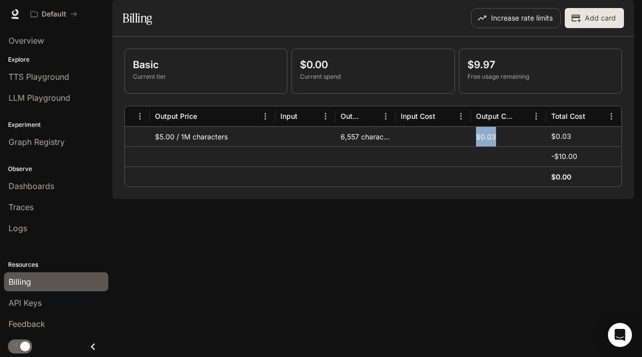
click at [500, 146] on div "$0.03" at bounding box center [508, 136] width 75 height 20
click at [458, 186] on div at bounding box center [211, 182] width 820 height 7
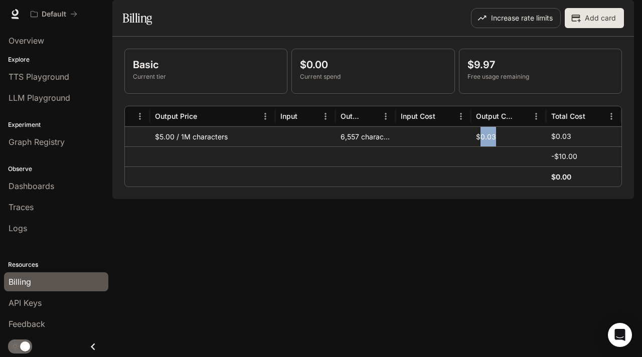
drag, startPoint x: 480, startPoint y: 166, endPoint x: 505, endPoint y: 162, distance: 25.5
click at [505, 146] on div "$0.03" at bounding box center [508, 136] width 75 height 20
click at [430, 199] on div "Basic Current tier $0.00 Current spend $9.97 Free usage remaining Provider Inpu…" at bounding box center [372, 118] width 521 height 162
drag, startPoint x: 337, startPoint y: 167, endPoint x: 392, endPoint y: 166, distance: 55.1
click at [392, 146] on div "6,557 characters" at bounding box center [365, 136] width 60 height 20
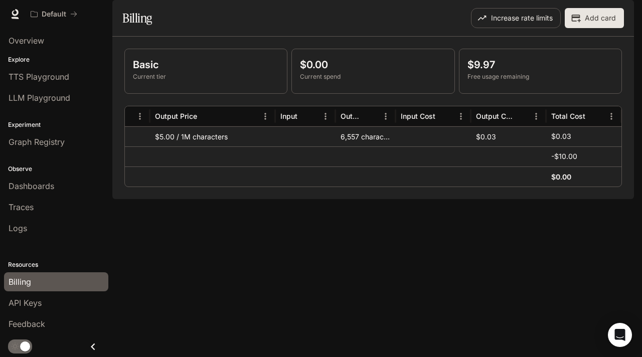
click at [357, 199] on div "Basic Current tier $0.00 Current spend $9.97 Free usage remaining Provider Inpu…" at bounding box center [372, 118] width 521 height 162
click at [295, 199] on div "Basic Current tier $0.00 Current spend $9.97 Free usage remaining Provider Inpu…" at bounding box center [372, 118] width 521 height 162
click at [272, 64] on div "Basic Current tier $0.00 Current spend $9.97 Free usage remaining Provider Inpu…" at bounding box center [372, 118] width 521 height 162
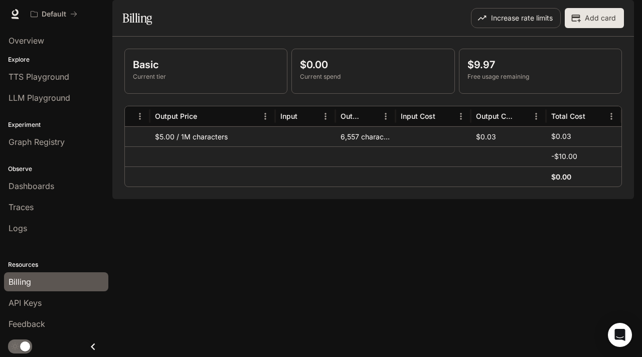
click at [322, 37] on section "Billing Increase rate limits Add card" at bounding box center [372, 18] width 521 height 37
